Goal: Task Accomplishment & Management: Complete application form

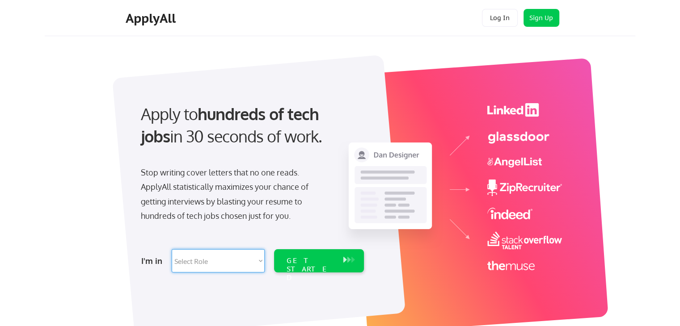
click at [197, 263] on select "Select Role Software Engineering Product Management Customer Success Sales UI/U…" at bounding box center [218, 261] width 93 height 23
select select ""hr_recruiting""
click at [172, 250] on select "Select Role Software Engineering Product Management Customer Success Sales UI/U…" at bounding box center [218, 261] width 93 height 23
select select ""hr_recruiting""
click at [297, 273] on div "I'm in Select Role Software Engineering Product Management Customer Success Sal…" at bounding box center [252, 261] width 250 height 31
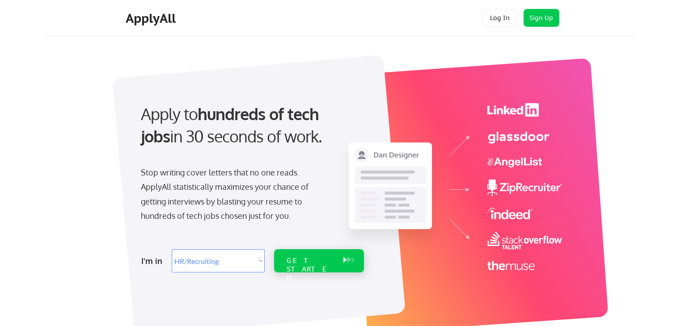
click at [297, 263] on div "GET STARTED" at bounding box center [311, 270] width 48 height 26
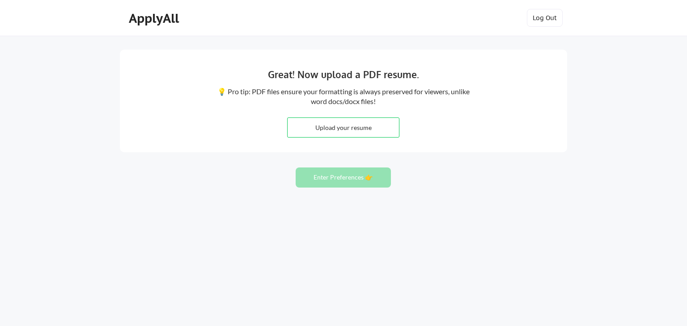
click at [352, 131] on input "file" at bounding box center [343, 127] width 111 height 19
type input "C:\fakepath\Pirani_Natalia_HR Management_2025.docx (1).pdf"
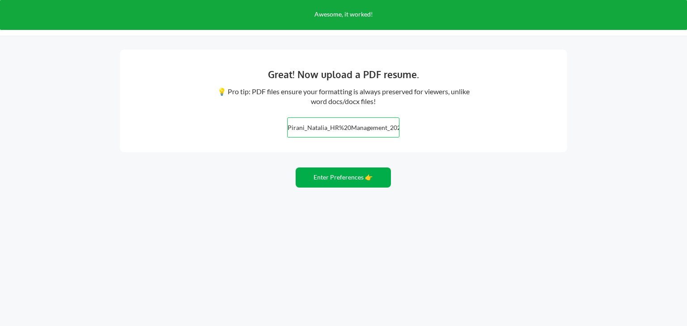
click at [340, 174] on button "Enter Preferences 👉" at bounding box center [343, 178] width 95 height 20
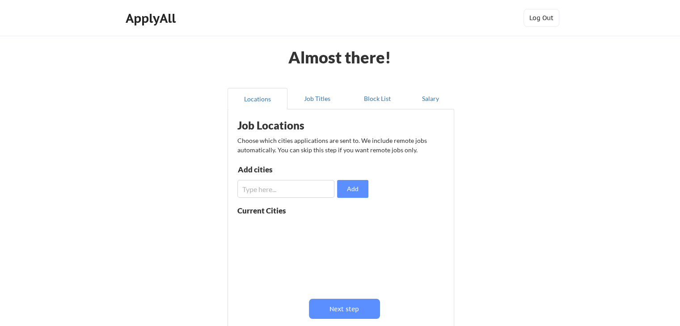
click at [311, 190] on input "input" at bounding box center [285, 189] width 97 height 18
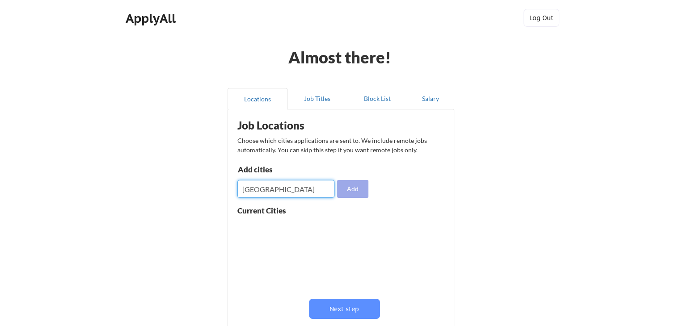
type input "[GEOGRAPHIC_DATA]"
click at [351, 189] on button "Add" at bounding box center [352, 189] width 31 height 18
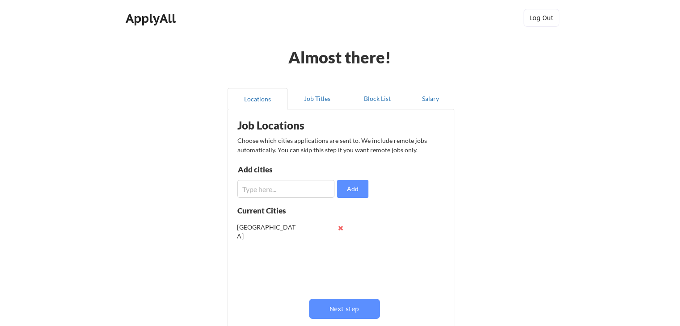
click at [279, 187] on input "input" at bounding box center [285, 189] width 97 height 18
type input "[GEOGRAPHIC_DATA]"
click at [340, 191] on button "Add" at bounding box center [352, 189] width 31 height 18
click at [304, 191] on input "input" at bounding box center [285, 189] width 97 height 18
type input "v"
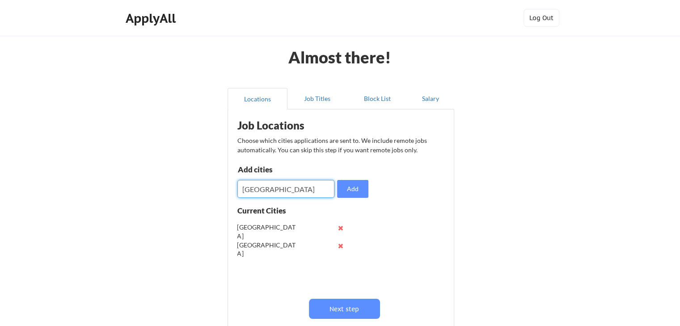
type input "[GEOGRAPHIC_DATA]"
click at [356, 190] on button "Add" at bounding box center [352, 189] width 31 height 18
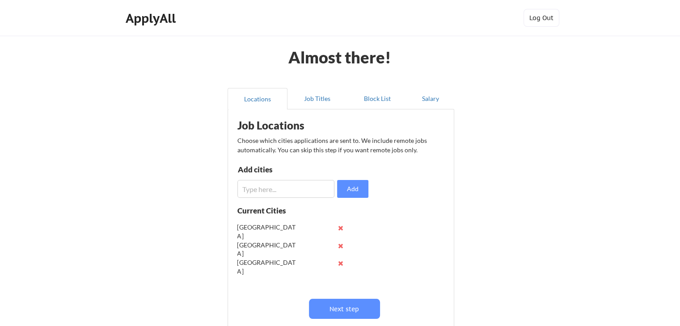
click at [297, 194] on input "input" at bounding box center [285, 189] width 97 height 18
type input "cardiff"
click at [346, 195] on button "Add" at bounding box center [352, 189] width 31 height 18
click at [288, 201] on div "Job Locations Choose which cities applications are sent to. We include remote j…" at bounding box center [343, 229] width 220 height 231
click at [286, 181] on input "input" at bounding box center [285, 189] width 97 height 18
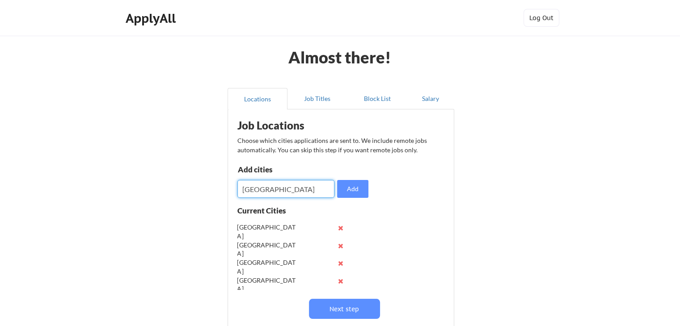
type input "barcelona"
click at [373, 190] on div "Job Locations Choose which cities applications are sent to. We include remote j…" at bounding box center [343, 229] width 220 height 231
click at [358, 190] on button "Add" at bounding box center [352, 189] width 31 height 18
click at [304, 190] on input "input" at bounding box center [285, 189] width 97 height 18
type input "madrid"
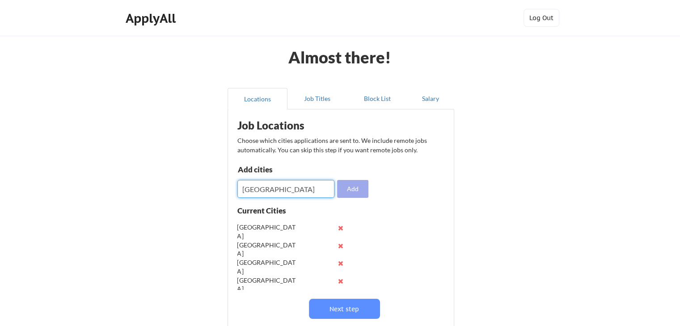
click at [355, 193] on button "Add" at bounding box center [352, 189] width 31 height 18
click at [274, 196] on input "input" at bounding box center [285, 189] width 97 height 18
type input "sevilla"
click at [354, 196] on button "Add" at bounding box center [352, 189] width 31 height 18
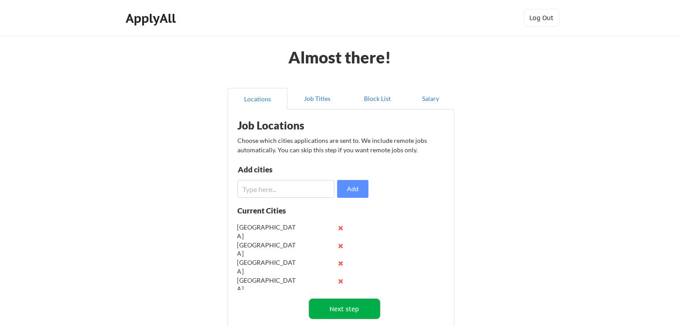
click at [345, 314] on button "Next step" at bounding box center [344, 309] width 71 height 20
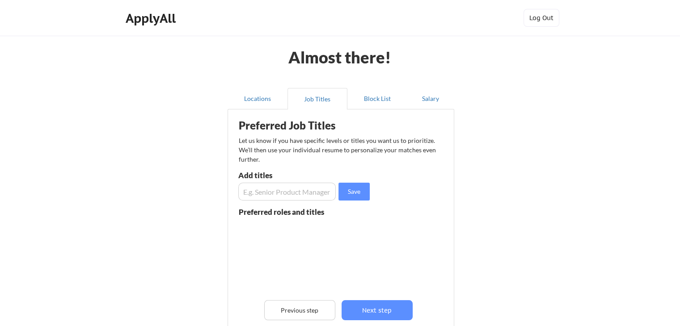
click at [275, 204] on div "Preferred Job Titles Let us know if you have specific levels or titles you want…" at bounding box center [343, 238] width 220 height 249
click at [272, 194] on input "input" at bounding box center [286, 192] width 97 height 18
type input "Senior HRBP"
click at [356, 189] on button "Save" at bounding box center [354, 192] width 31 height 18
click at [282, 197] on input "input" at bounding box center [286, 192] width 97 height 18
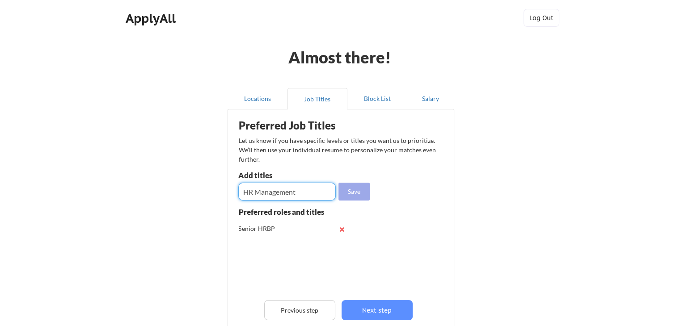
type input "HR Management"
click at [352, 195] on button "Save" at bounding box center [354, 192] width 31 height 18
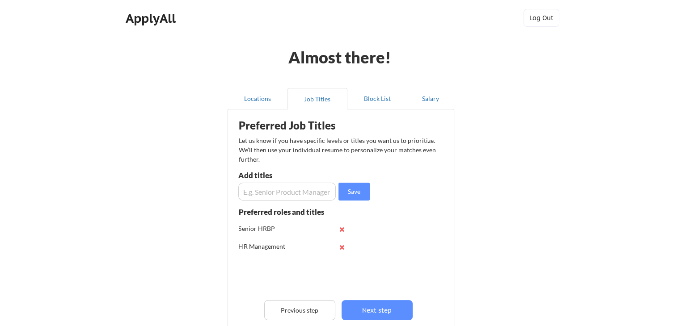
click at [297, 197] on input "input" at bounding box center [286, 192] width 97 height 18
type input "HR consultant"
click at [356, 194] on button "Save" at bounding box center [354, 192] width 31 height 18
click at [379, 307] on button "Next step" at bounding box center [377, 311] width 71 height 20
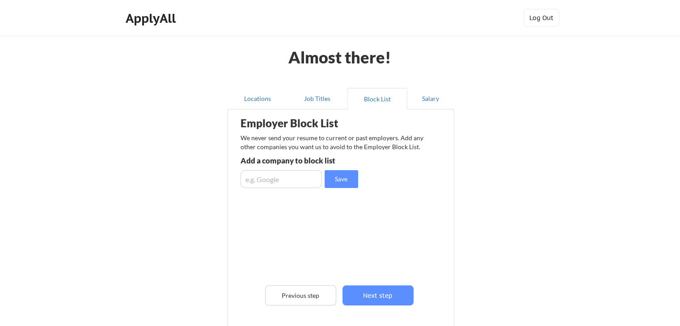
click at [293, 183] on input "input" at bounding box center [281, 179] width 81 height 18
type input "xinnux"
click at [329, 185] on button "Save" at bounding box center [342, 179] width 34 height 18
click at [288, 181] on input "input" at bounding box center [281, 179] width 81 height 18
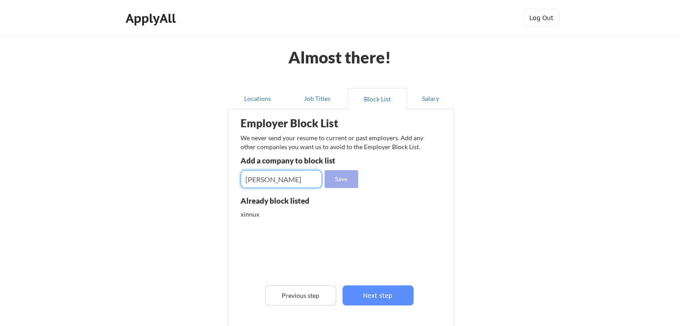
type input "marco mkt"
click at [355, 180] on button "Save" at bounding box center [342, 179] width 34 height 18
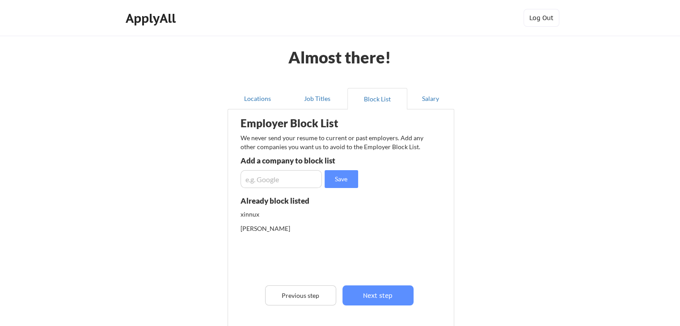
click at [369, 295] on button "Next step" at bounding box center [378, 296] width 71 height 20
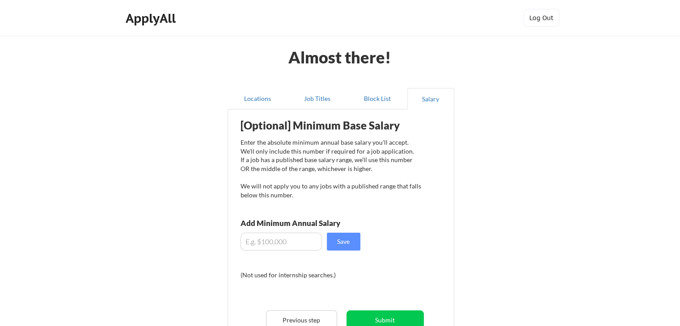
click at [292, 246] on input "input" at bounding box center [281, 242] width 81 height 18
type input "$40,000"
click at [381, 320] on button "Submit" at bounding box center [385, 321] width 77 height 20
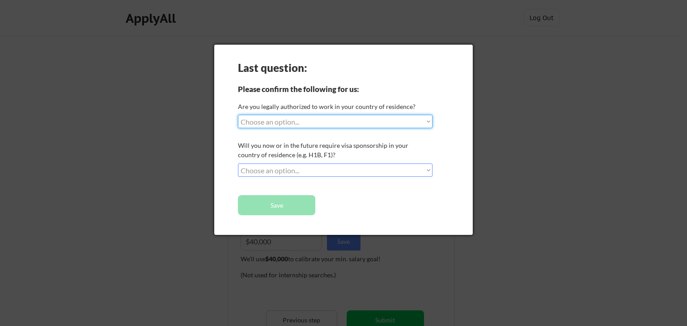
click at [280, 126] on select "Choose an option... Yes, I am a US Citizen Yes, I am a Canadian Citizen Yes, I …" at bounding box center [335, 121] width 195 height 13
select select ""no__i_am_not__yet__authorized""
click at [238, 115] on select "Choose an option... Yes, I am a US Citizen Yes, I am a Canadian Citizen Yes, I …" at bounding box center [335, 121] width 195 height 13
click at [274, 171] on select "Choose an option... No, I will not need sponsorship Yes, I will need sponsorship" at bounding box center [335, 170] width 195 height 13
select select ""yes__i_will_need_sponsorship""
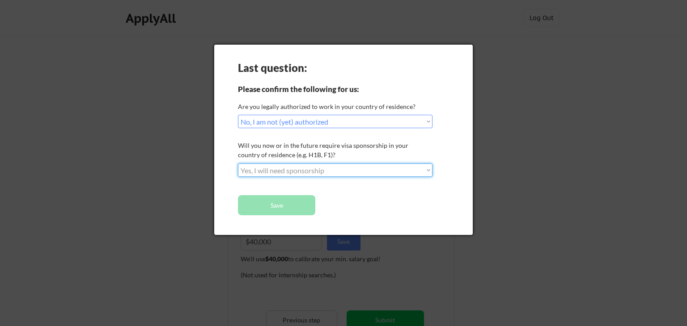
click at [238, 164] on select "Choose an option... No, I will not need sponsorship Yes, I will need sponsorship" at bounding box center [335, 170] width 195 height 13
click at [272, 206] on button "Save" at bounding box center [276, 205] width 77 height 20
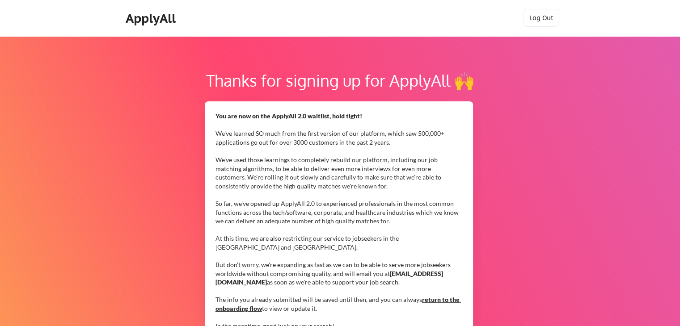
click at [494, 128] on div "Thanks for signing up for ApplyAll 🙌 You are now on the ApplyAll 2.0 waitlist, …" at bounding box center [340, 308] width 680 height 545
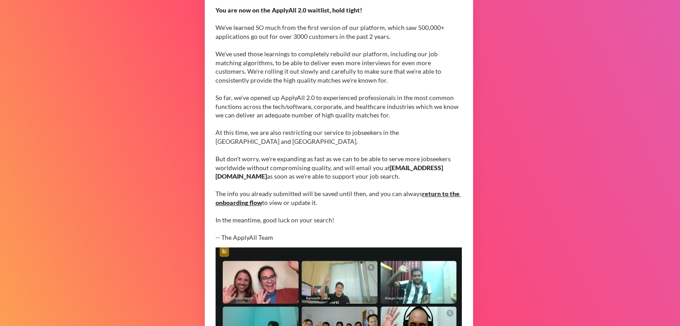
scroll to position [107, 0]
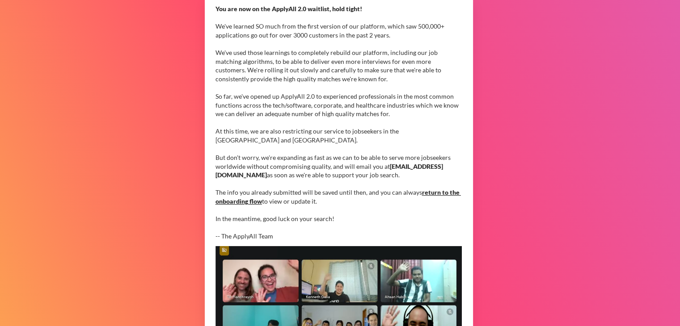
click at [444, 193] on link "return to the onboarding flow" at bounding box center [339, 197] width 246 height 17
